Goal: Use online tool/utility: Utilize a website feature to perform a specific function

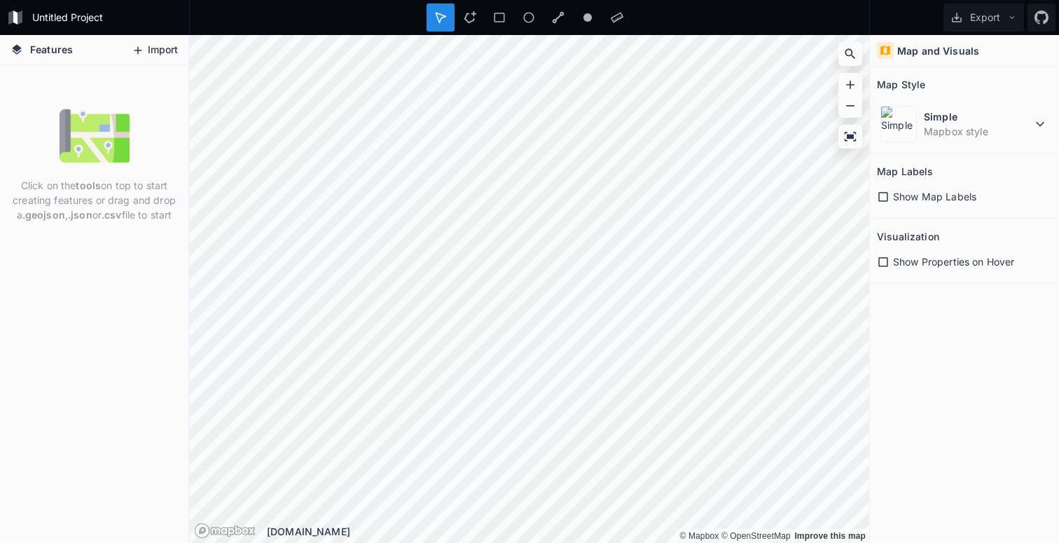
click at [148, 46] on button "Import" at bounding box center [155, 50] width 60 height 22
click at [1030, 126] on dd "Mapbox style" at bounding box center [978, 131] width 108 height 15
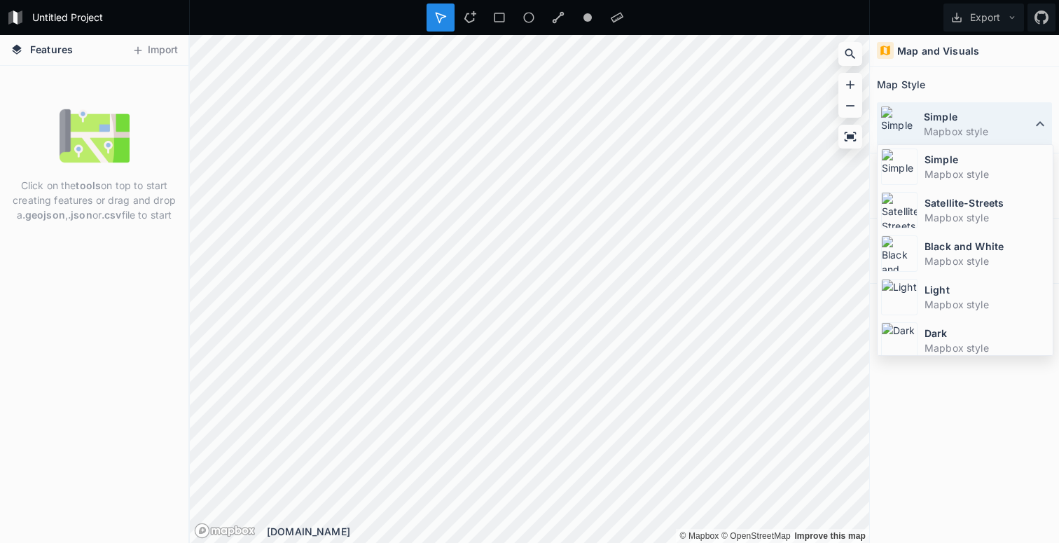
click at [996, 116] on dt "Simple" at bounding box center [978, 116] width 108 height 15
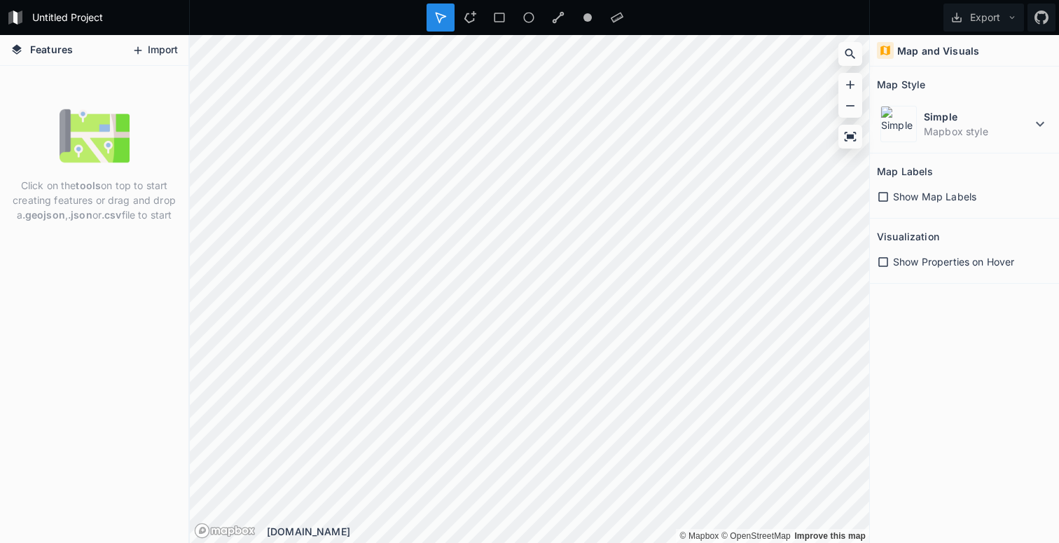
click at [153, 53] on button "Import" at bounding box center [155, 50] width 60 height 22
click at [63, 50] on span "Features" at bounding box center [51, 49] width 43 height 15
click at [469, 12] on icon at bounding box center [470, 17] width 13 height 13
click at [513, 17] on div at bounding box center [499, 18] width 28 height 28
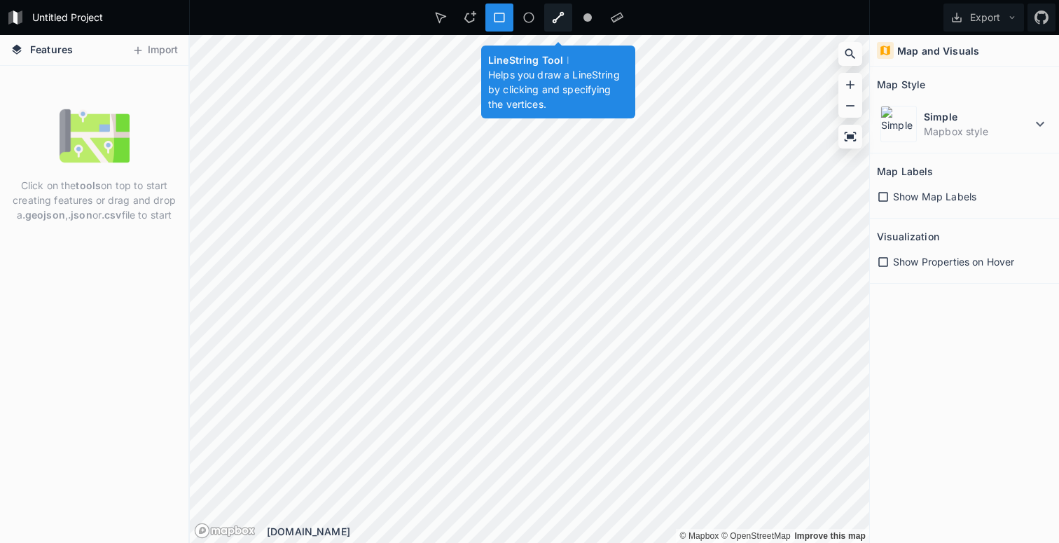
click at [550, 19] on div at bounding box center [558, 18] width 28 height 28
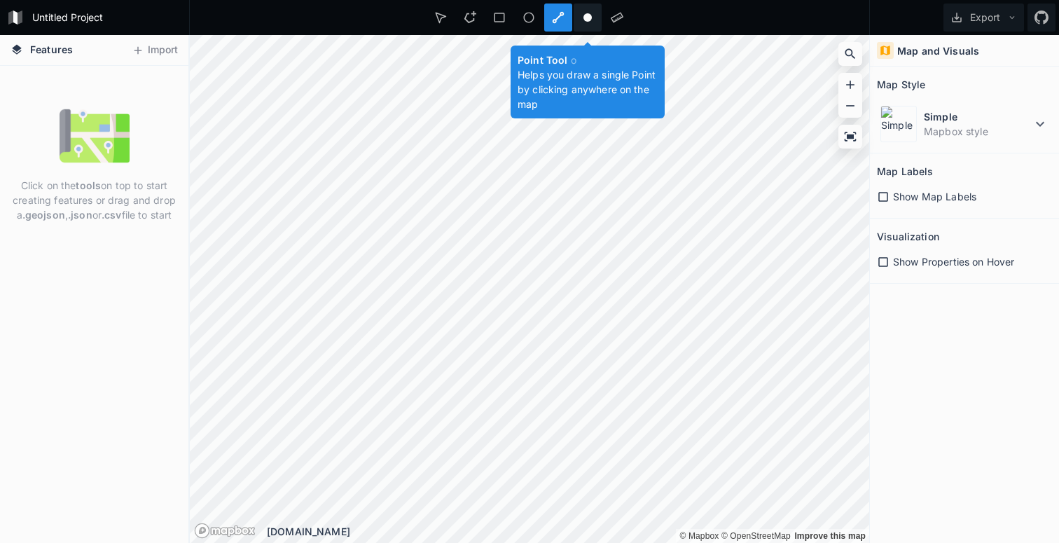
click at [597, 17] on div at bounding box center [587, 18] width 28 height 28
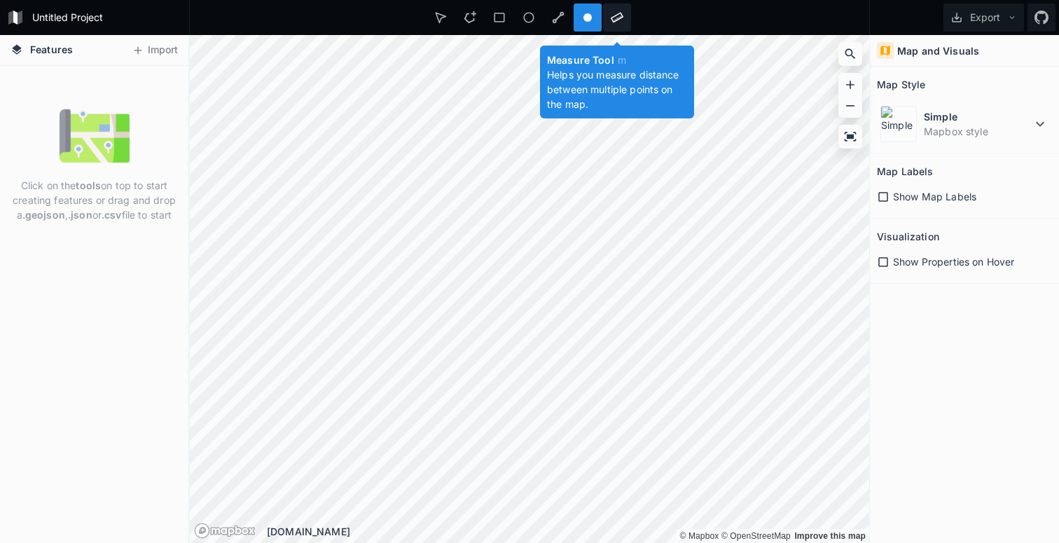
click at [618, 12] on icon at bounding box center [617, 17] width 13 height 13
